Goal: Task Accomplishment & Management: Manage account settings

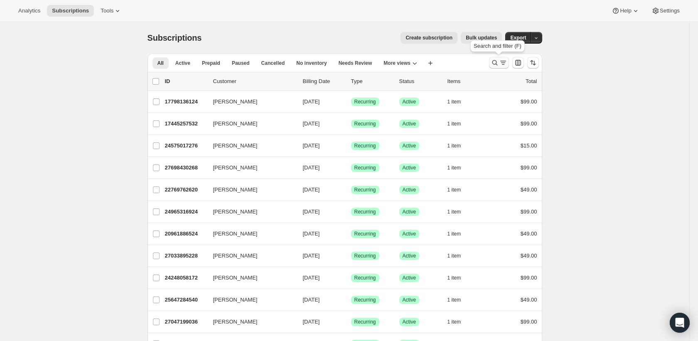
click at [497, 64] on icon "Search and filter results" at bounding box center [495, 63] width 8 height 8
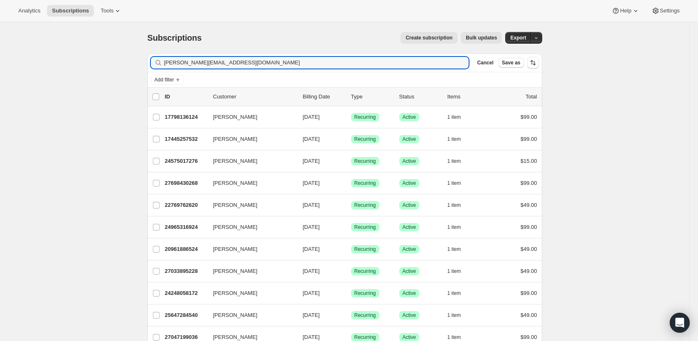
type input "brian@rivertoncc.org"
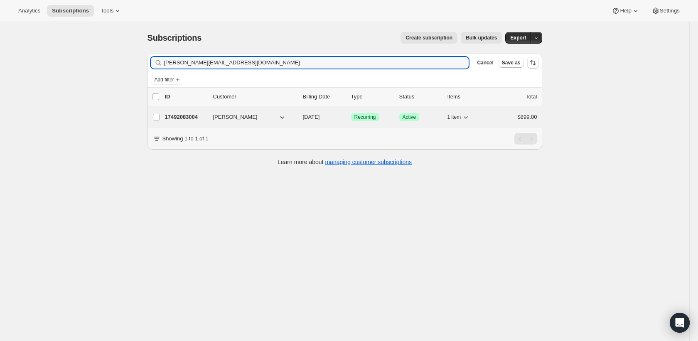
click at [184, 114] on p "17492083004" at bounding box center [186, 117] width 42 height 8
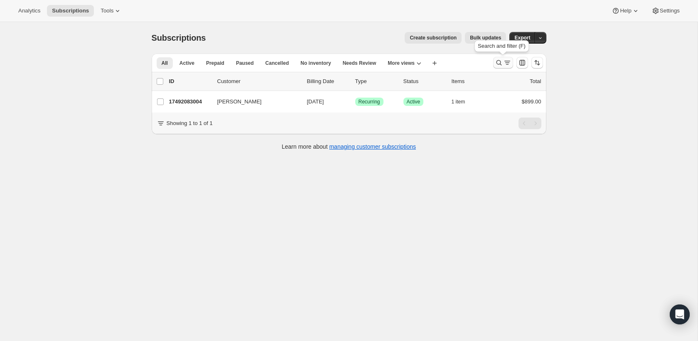
click at [496, 62] on icon "Search and filter results" at bounding box center [499, 63] width 8 height 8
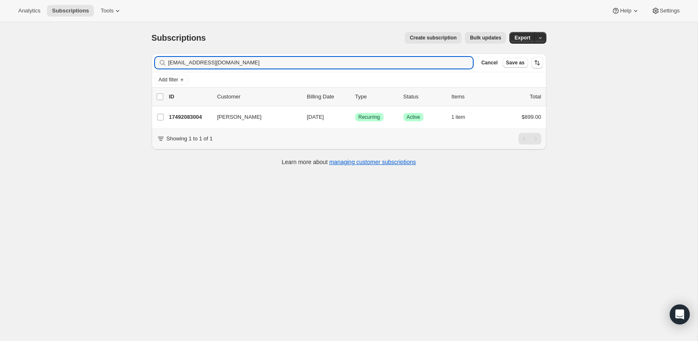
type input "[EMAIL_ADDRESS][DOMAIN_NAME]"
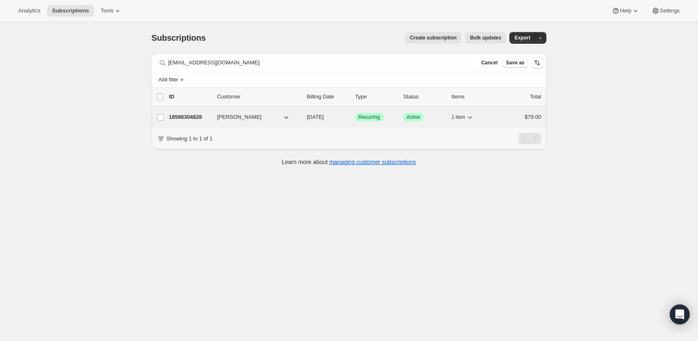
click at [195, 114] on p "18586304828" at bounding box center [190, 117] width 42 height 8
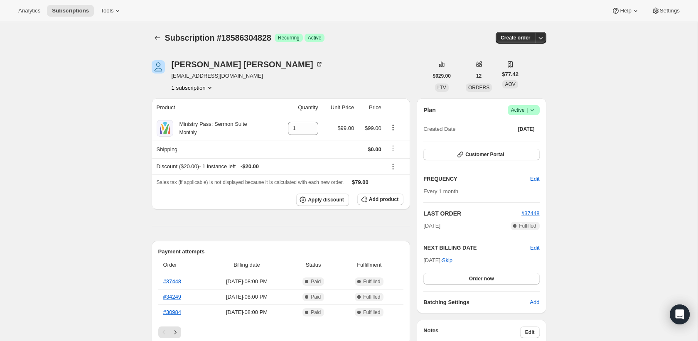
click at [534, 108] on icon at bounding box center [532, 110] width 8 height 8
click at [520, 143] on span "Cancel subscription" at bounding box center [521, 141] width 47 height 6
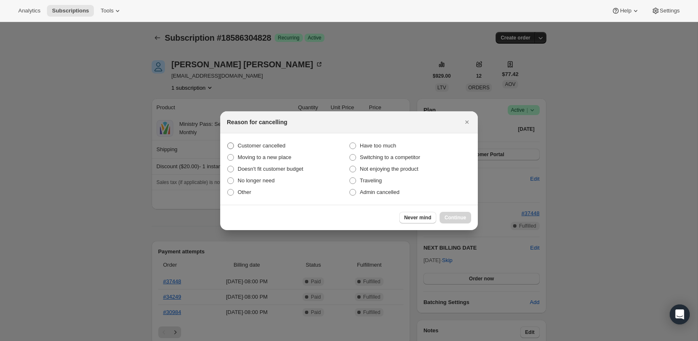
click at [276, 146] on span "Customer cancelled" at bounding box center [262, 146] width 48 height 6
click at [228, 143] on input "Customer cancelled" at bounding box center [227, 143] width 0 height 0
radio input "true"
click at [450, 215] on span "Continue" at bounding box center [456, 218] width 22 height 7
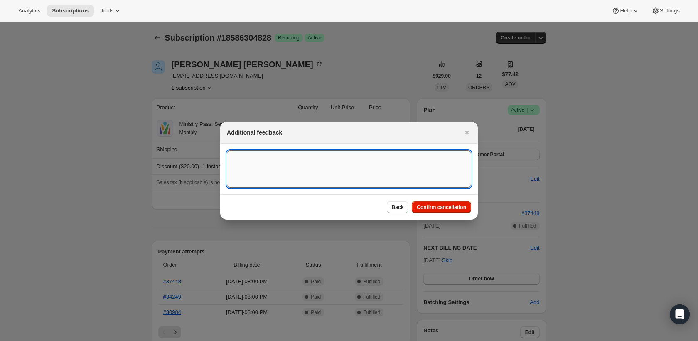
click at [336, 177] on textarea ":r2q:" at bounding box center [349, 168] width 244 height 37
type textarea "canceled on 10/6"
click at [429, 205] on span "Confirm cancellation" at bounding box center [441, 207] width 49 height 7
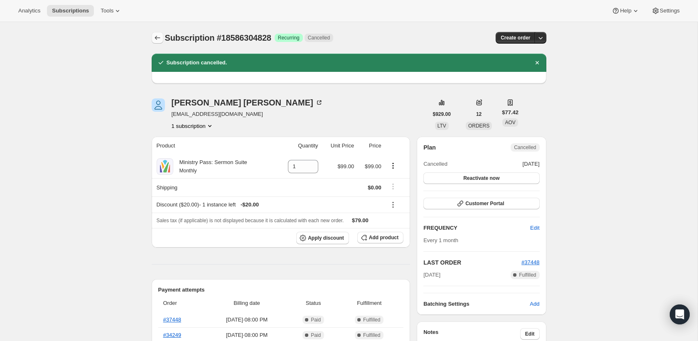
click at [155, 39] on icon "Subscriptions" at bounding box center [157, 38] width 8 height 8
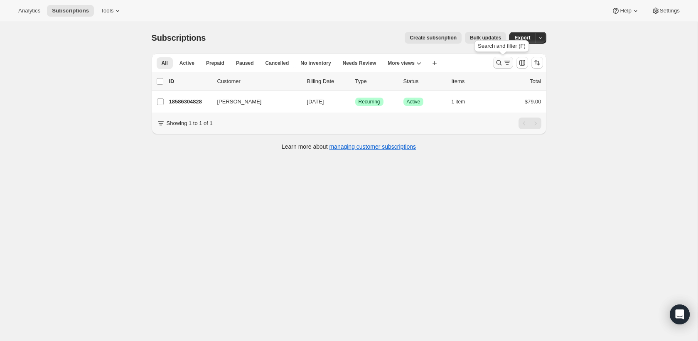
click at [505, 63] on icon "Search and filter results" at bounding box center [507, 63] width 8 height 8
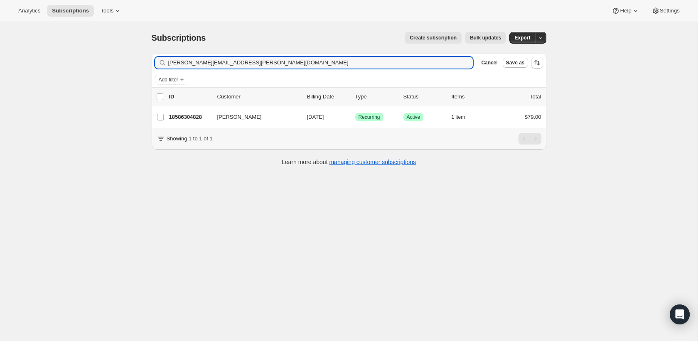
type input "[PERSON_NAME][EMAIL_ADDRESS][PERSON_NAME][DOMAIN_NAME]"
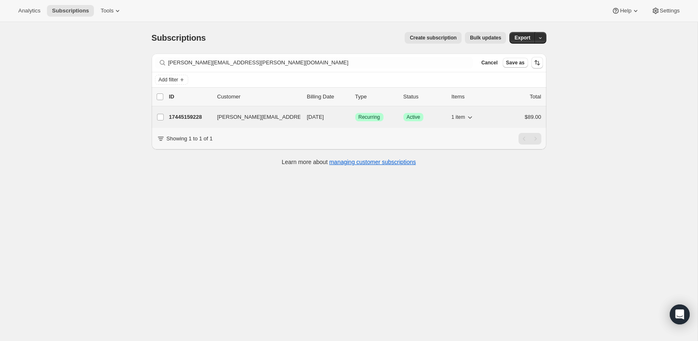
click at [185, 117] on p "17445159228" at bounding box center [190, 117] width 42 height 8
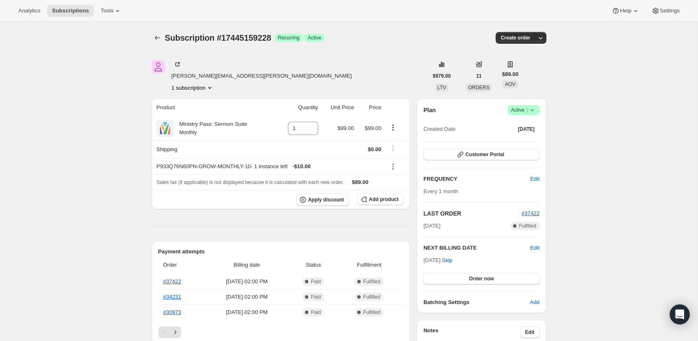
click at [533, 110] on icon at bounding box center [532, 110] width 8 height 8
click at [521, 138] on span "Cancel subscription" at bounding box center [521, 141] width 47 height 6
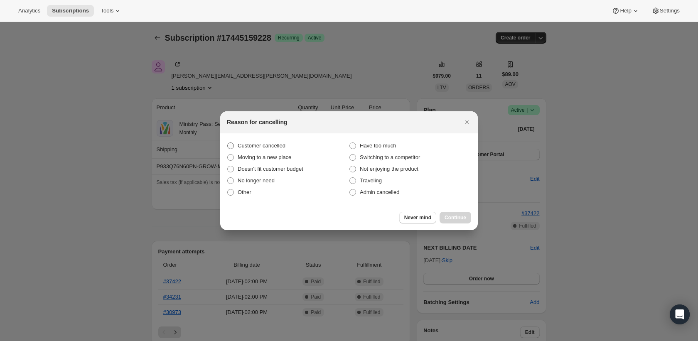
click at [244, 143] on span "Customer cancelled" at bounding box center [262, 146] width 48 height 6
click at [228, 143] on input "Customer cancelled" at bounding box center [227, 143] width 0 height 0
radio input "true"
click at [458, 219] on span "Continue" at bounding box center [456, 218] width 22 height 7
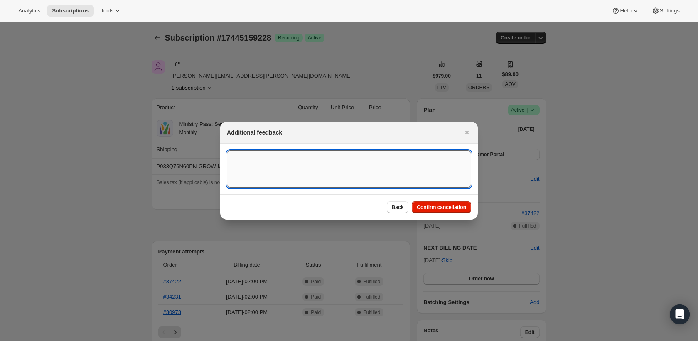
click at [372, 172] on textarea ":r90:" at bounding box center [349, 168] width 244 height 37
type textarea "canceled on 10/6"
click at [457, 207] on span "Confirm cancellation" at bounding box center [441, 207] width 49 height 7
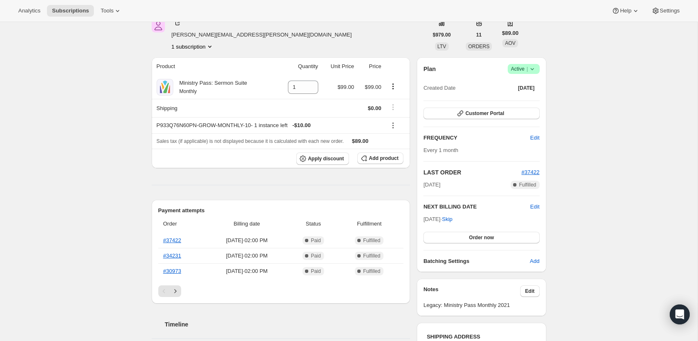
scroll to position [39, 0]
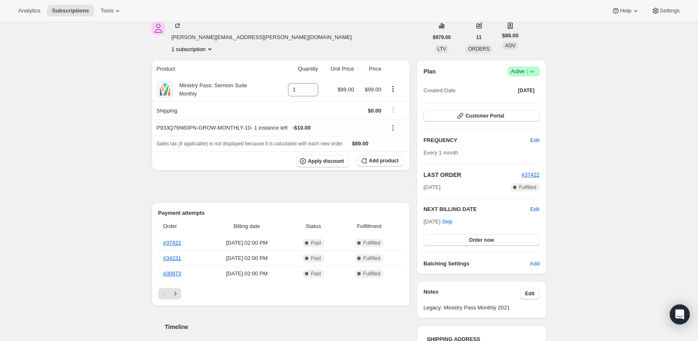
click at [536, 69] on span "Success Active |" at bounding box center [524, 72] width 32 height 10
click at [514, 100] on span "Cancel subscription" at bounding box center [521, 102] width 47 height 6
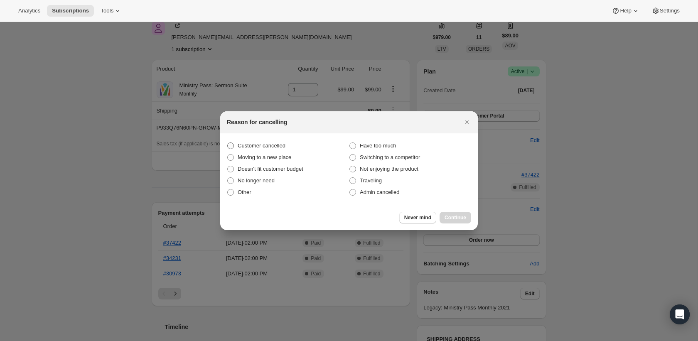
click at [242, 147] on span "Customer cancelled" at bounding box center [262, 146] width 48 height 6
click at [228, 143] on input "Customer cancelled" at bounding box center [227, 143] width 0 height 0
radio input "true"
click at [459, 220] on span "Continue" at bounding box center [456, 218] width 22 height 7
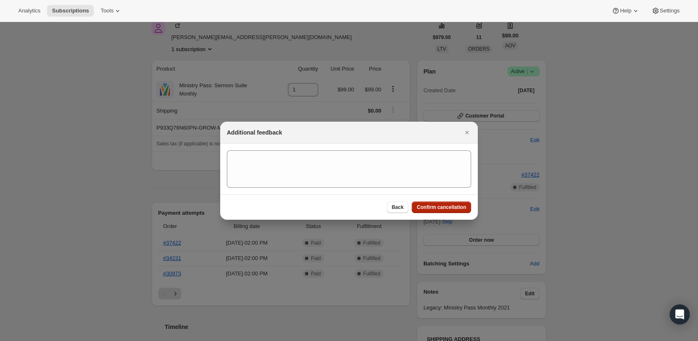
click at [438, 207] on span "Confirm cancellation" at bounding box center [441, 207] width 49 height 7
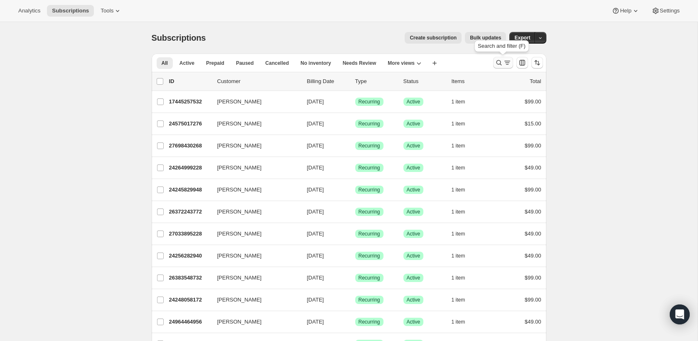
click at [507, 59] on icon "Search and filter results" at bounding box center [507, 63] width 8 height 8
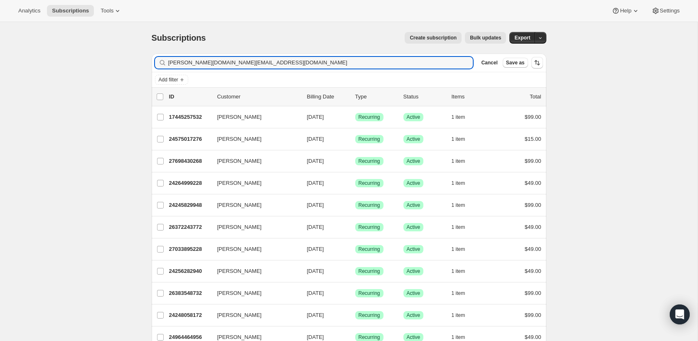
type input "[PERSON_NAME][DOMAIN_NAME][EMAIL_ADDRESS][DOMAIN_NAME]"
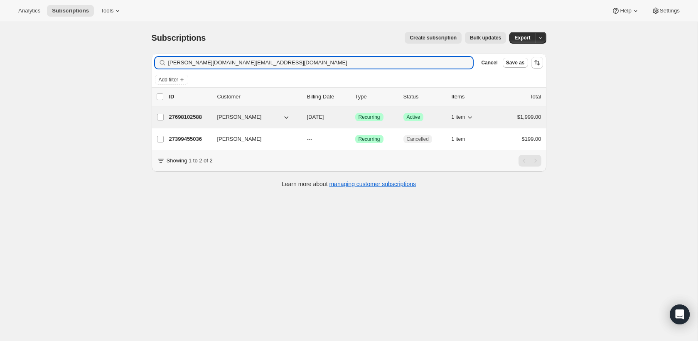
click at [187, 117] on p "27698102588" at bounding box center [190, 117] width 42 height 8
